Goal: Task Accomplishment & Management: Use online tool/utility

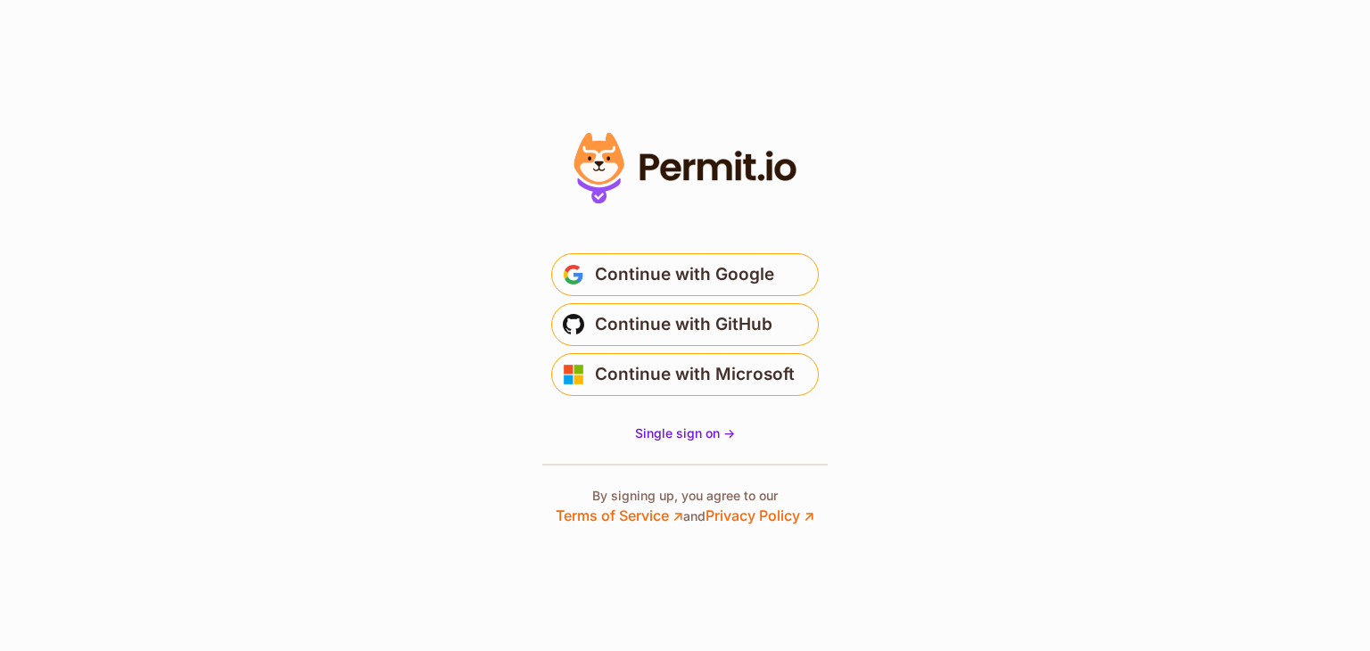
drag, startPoint x: 463, startPoint y: 210, endPoint x: 474, endPoint y: 243, distance: 35.0
click at [474, 228] on section "* Or" at bounding box center [685, 325] width 1370 height 651
click at [676, 290] on button "Continue with Google" at bounding box center [685, 274] width 268 height 43
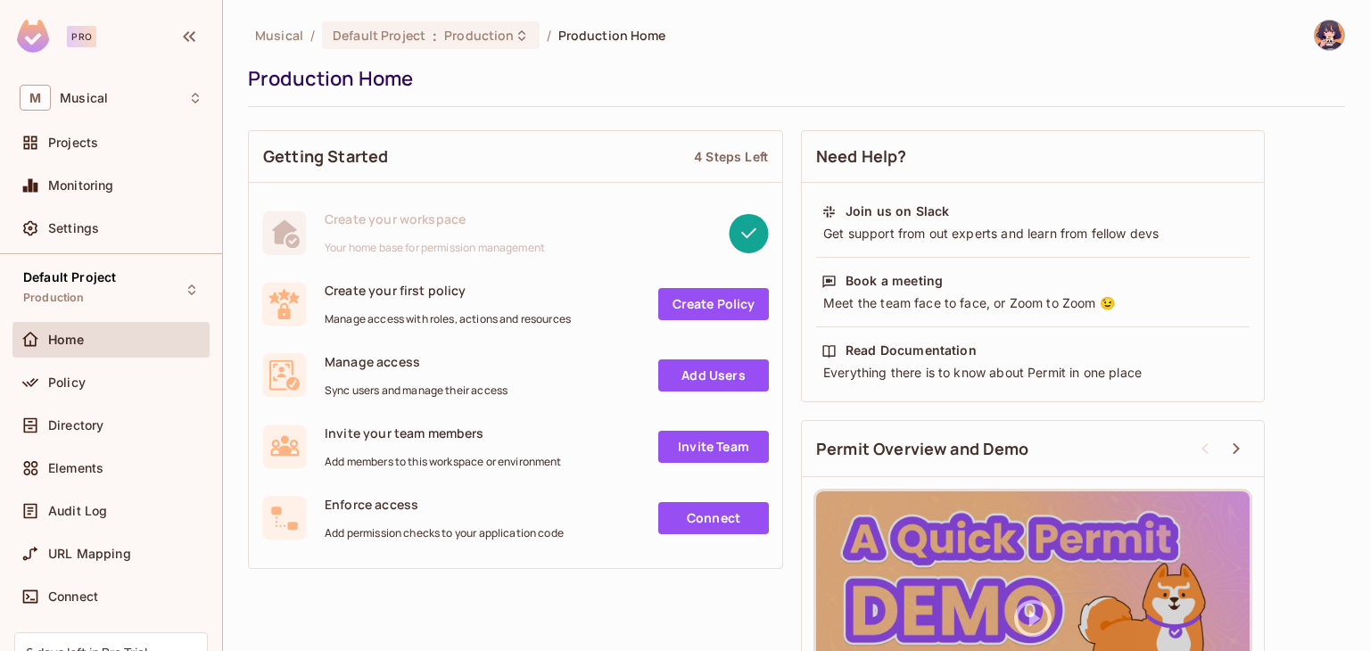
drag, startPoint x: 366, startPoint y: 572, endPoint x: 221, endPoint y: 468, distance: 177.7
click at [366, 572] on div "Getting Started 4 Steps Left Create your workspace Your home base for permissio…" at bounding box center [515, 349] width 535 height 457
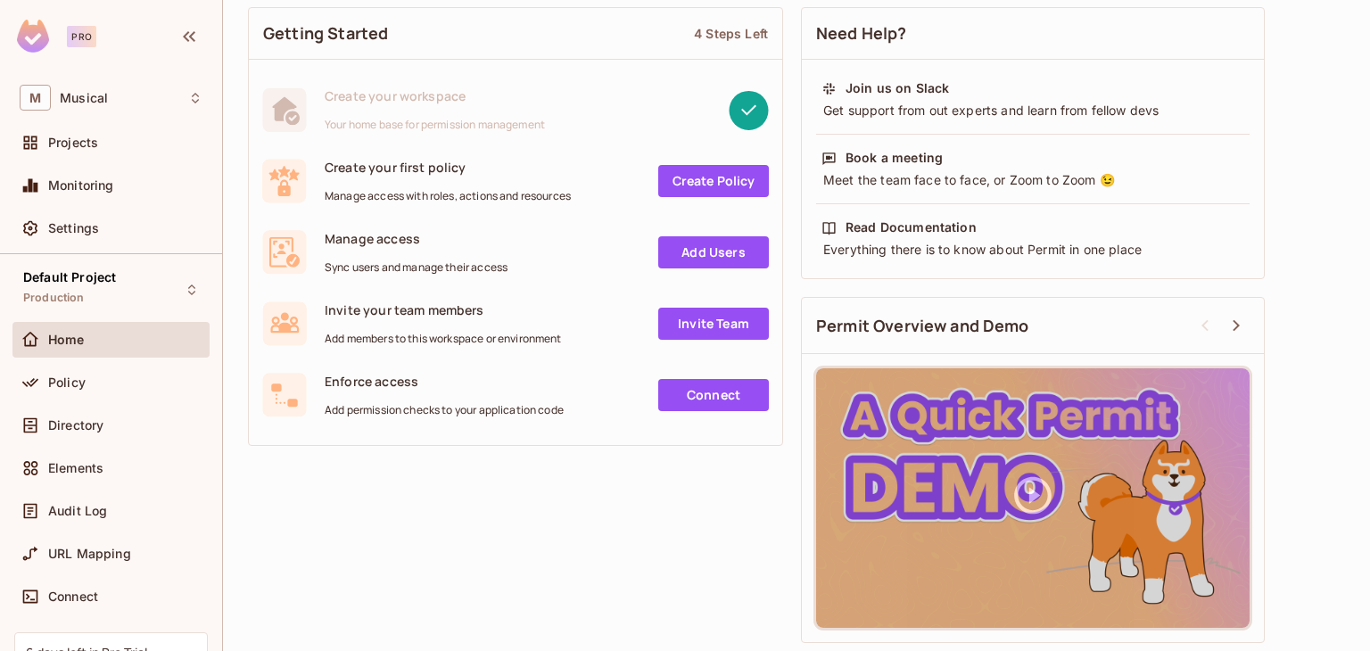
click at [365, 575] on div "Getting Started 4 Steps Left Create your workspace Your home base for permissio…" at bounding box center [796, 325] width 1097 height 654
drag, startPoint x: 467, startPoint y: 474, endPoint x: 457, endPoint y: 461, distance: 16.6
click at [467, 473] on div "Getting Started 4 Steps Left Create your workspace Your home base for permissio…" at bounding box center [796, 325] width 1097 height 654
